Goal: Navigation & Orientation: Find specific page/section

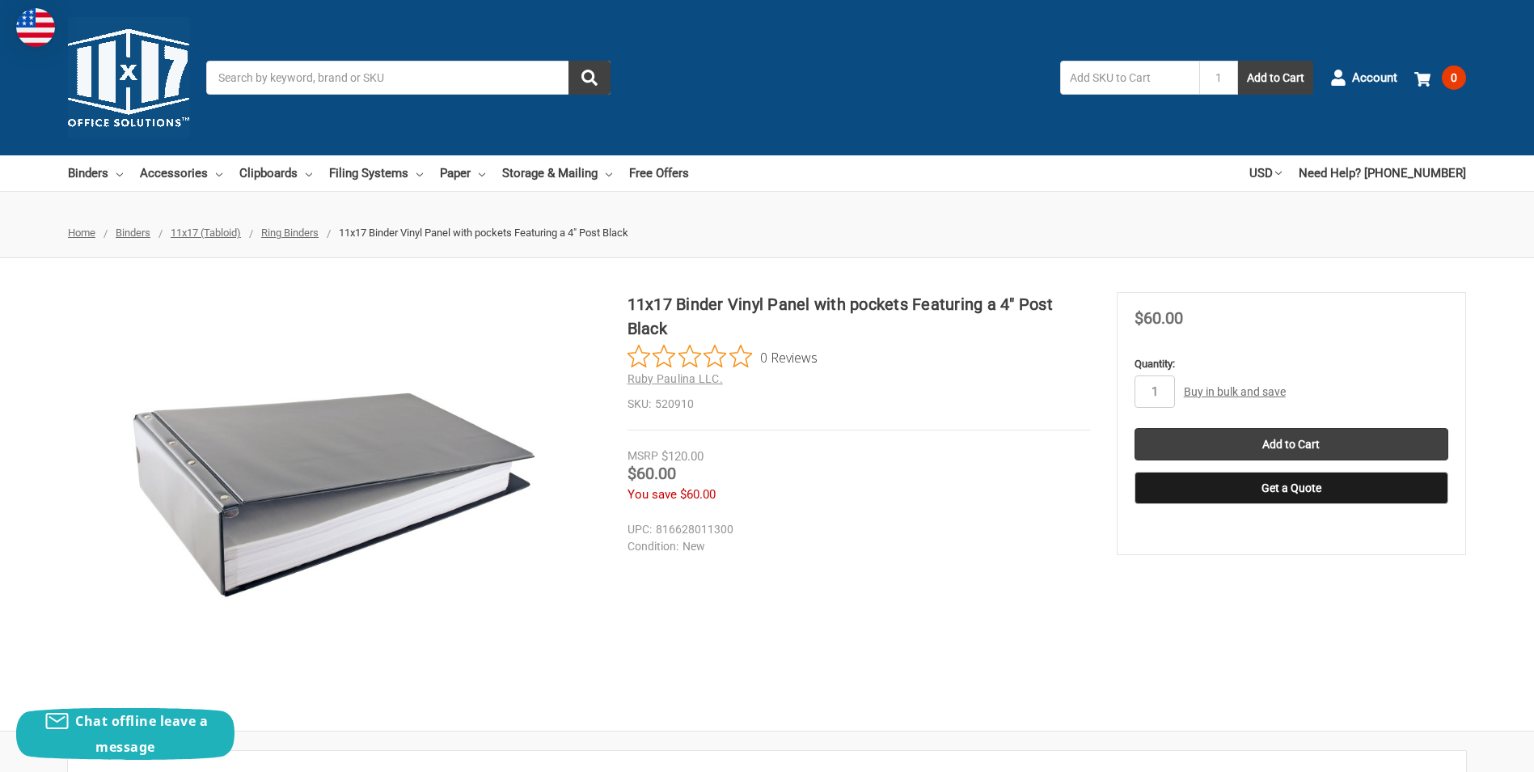
click at [139, 236] on span "Binders" at bounding box center [133, 232] width 35 height 12
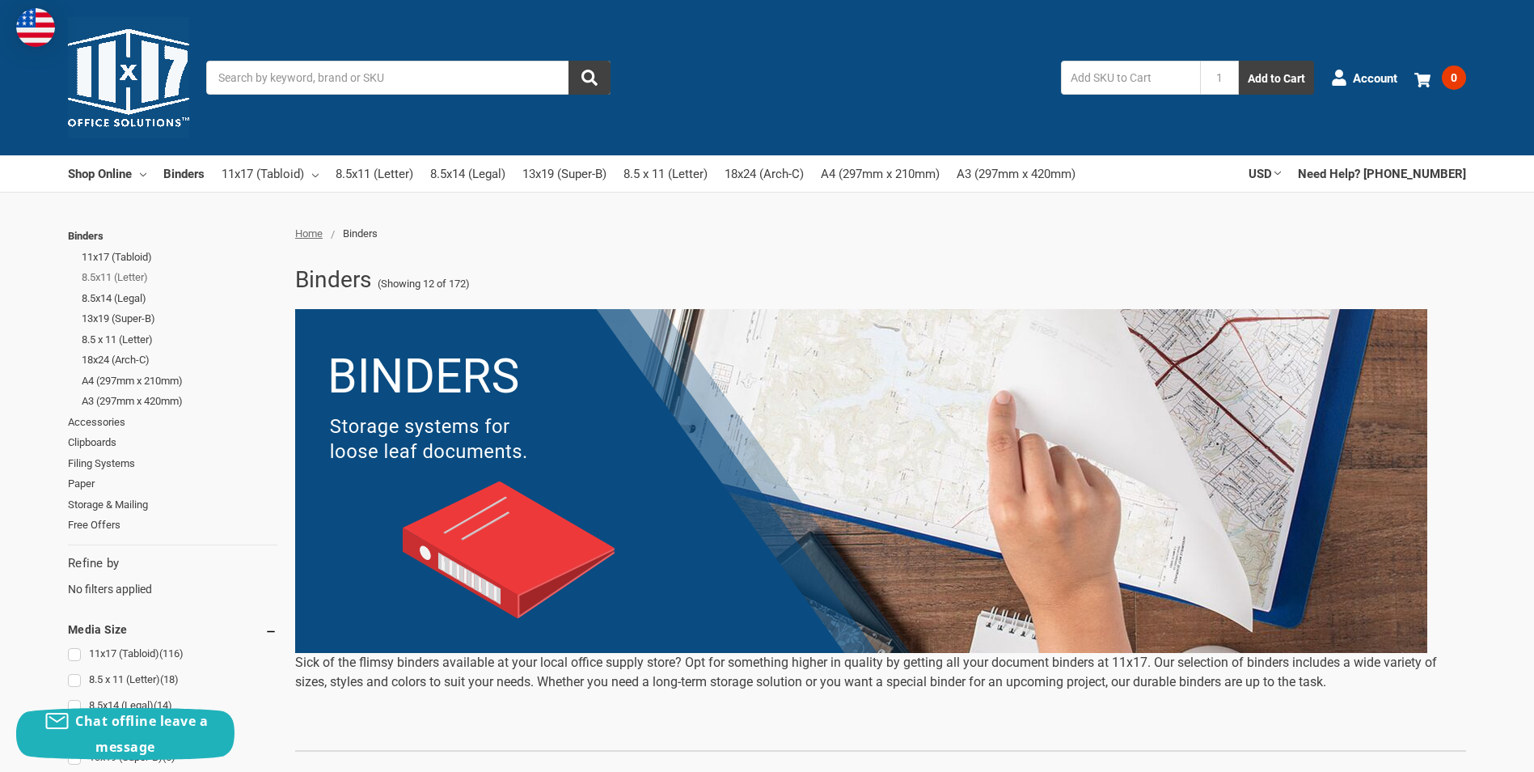
click at [131, 282] on link "8.5x11 (Letter)" at bounding box center [180, 277] width 196 height 21
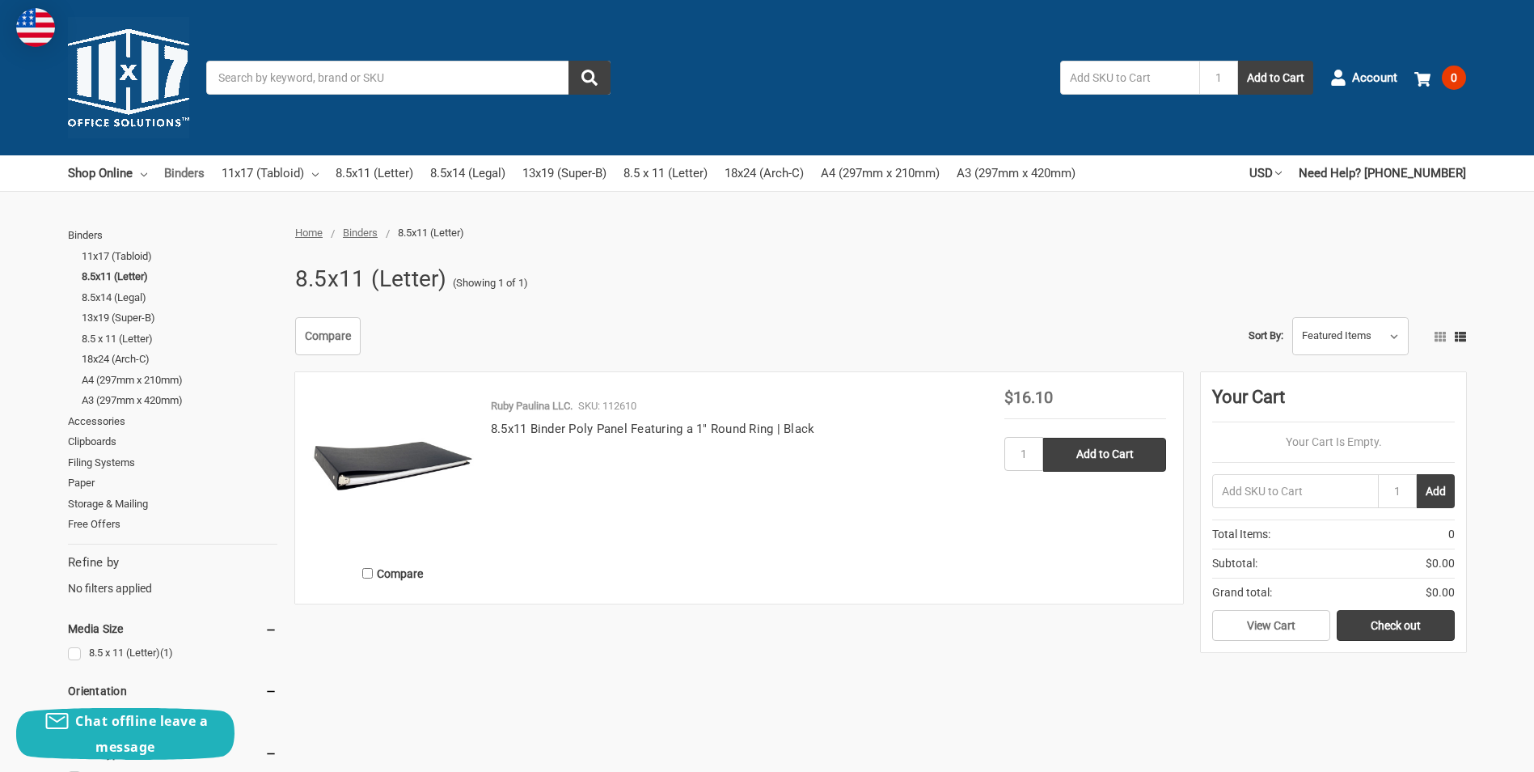
click at [180, 170] on link "Binders" at bounding box center [184, 173] width 40 height 36
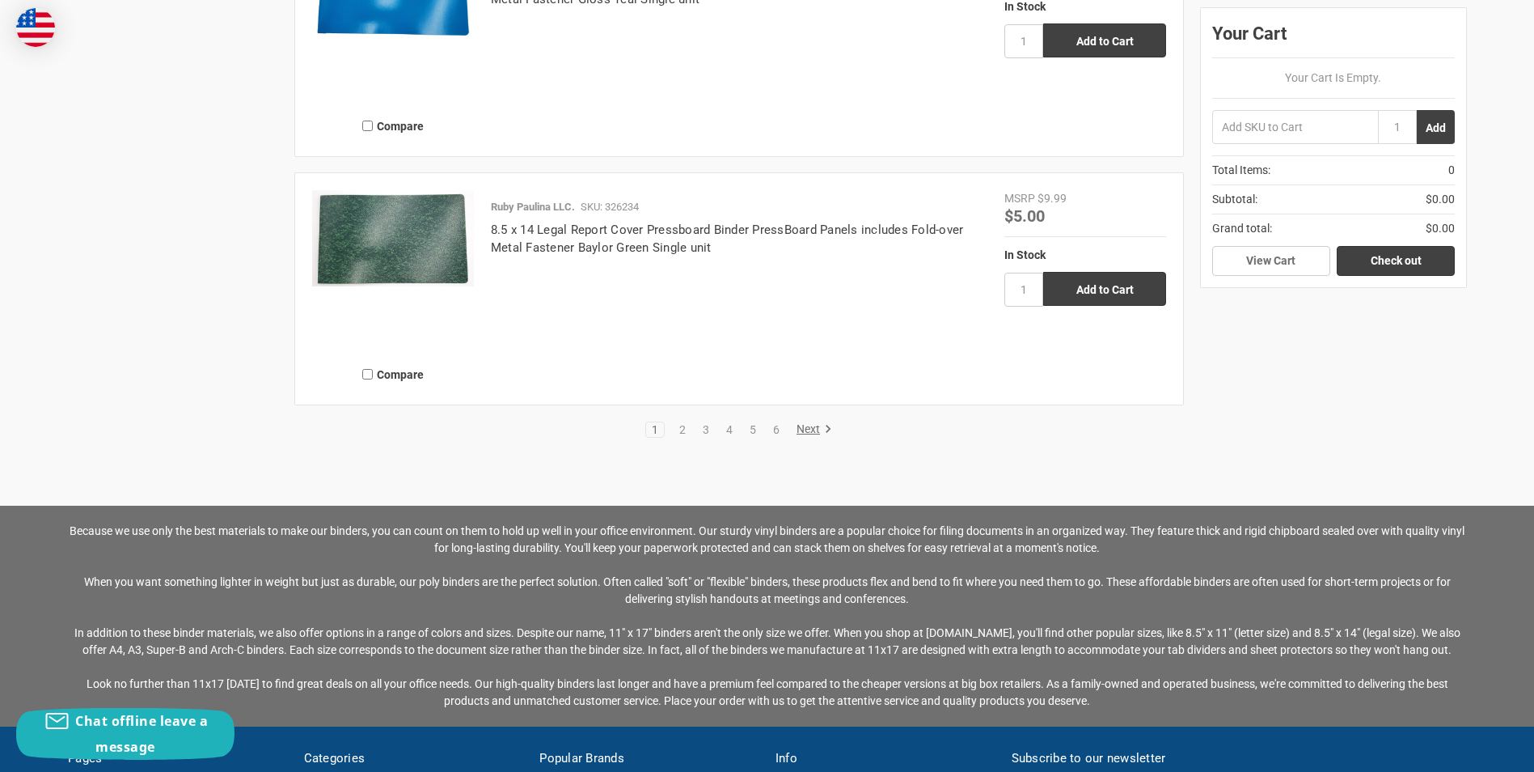
scroll to position [3505, 0]
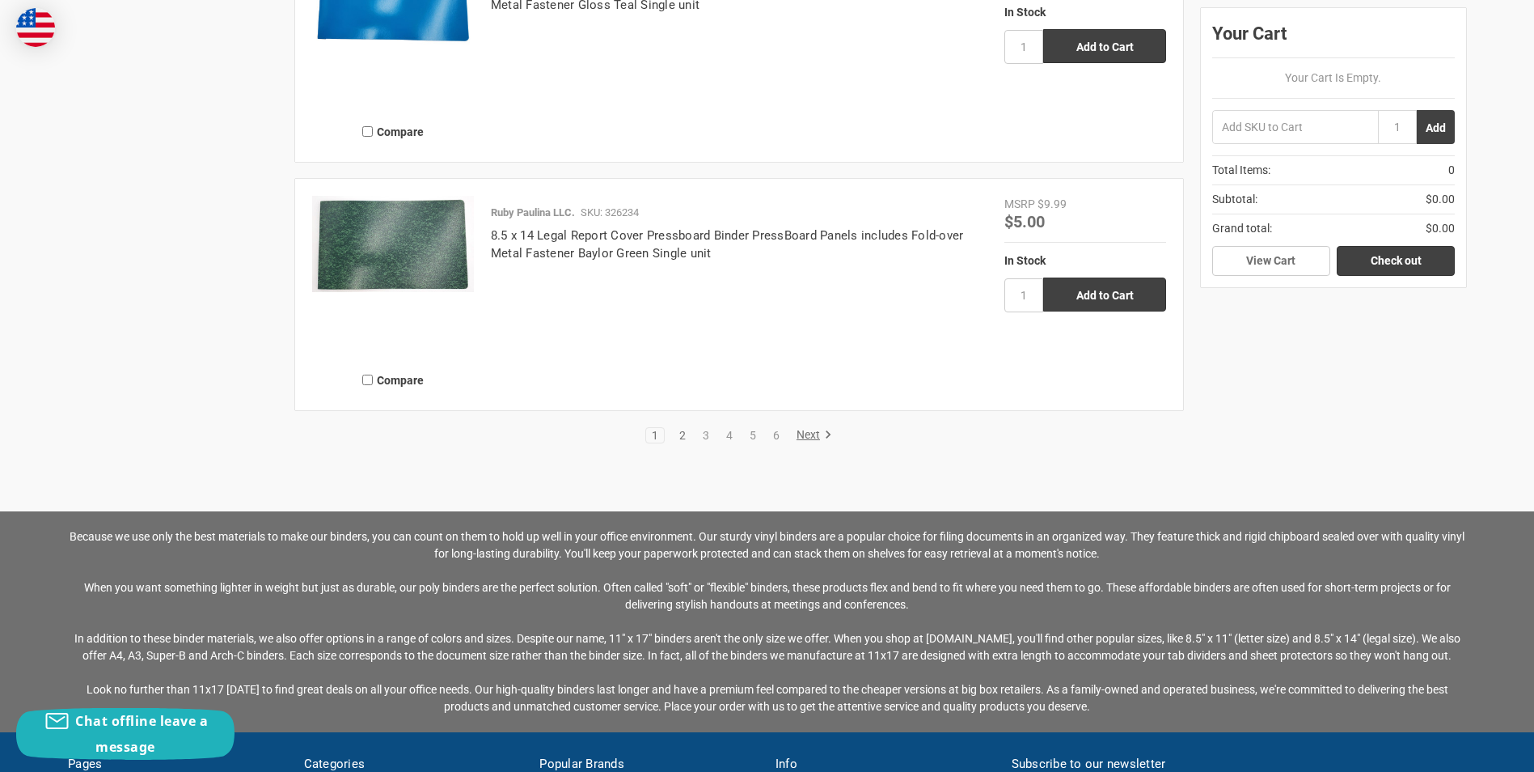
click at [685, 430] on link "2" at bounding box center [683, 434] width 18 height 11
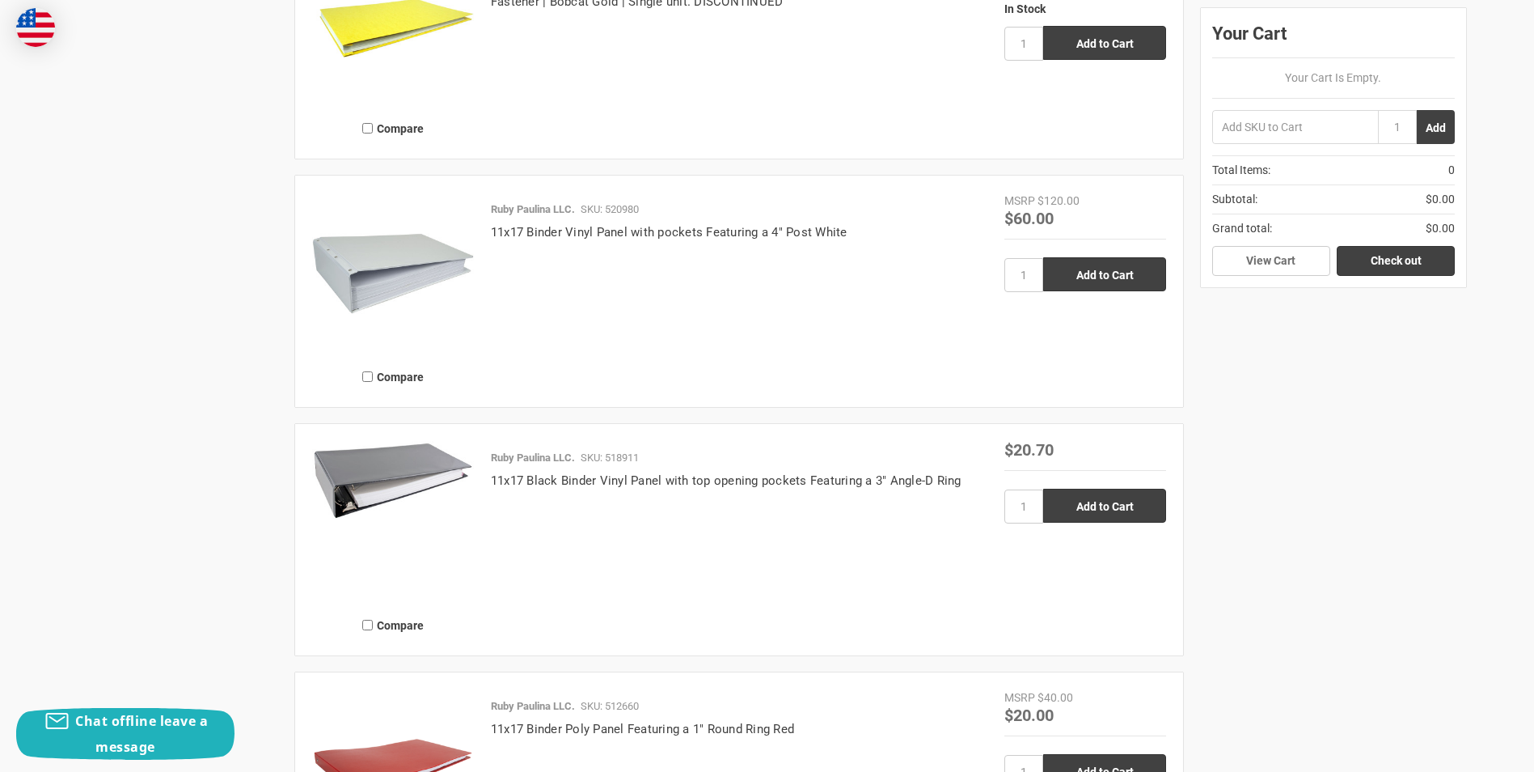
scroll to position [2426, 0]
